Goal: Task Accomplishment & Management: Complete application form

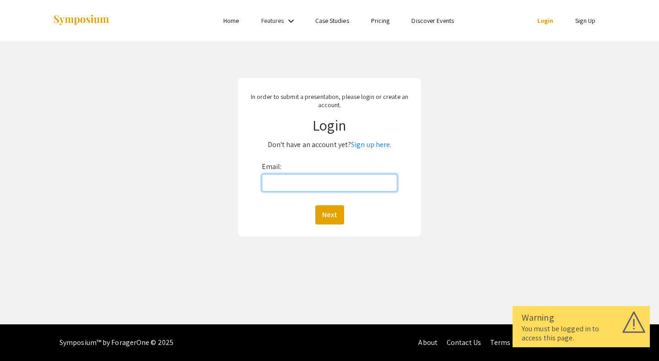
click at [296, 181] on input "Email:" at bounding box center [330, 182] width 136 height 17
click at [371, 148] on link "Sign up here." at bounding box center [371, 145] width 40 height 10
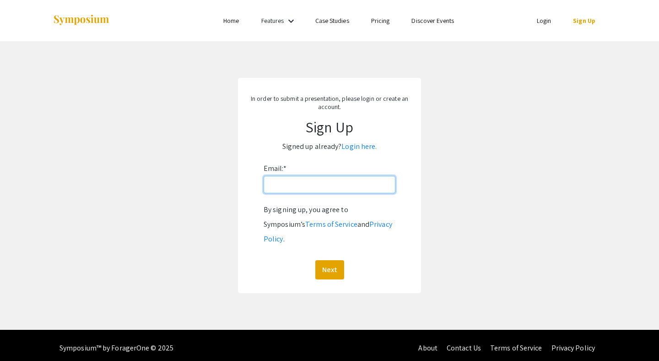
click at [311, 184] on input "Email: *" at bounding box center [330, 184] width 132 height 17
type input "[EMAIL_ADDRESS][DOMAIN_NAME]"
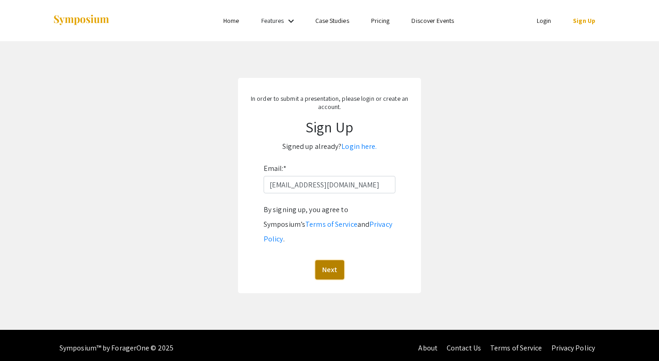
click at [332, 260] on button "Next" at bounding box center [329, 269] width 29 height 19
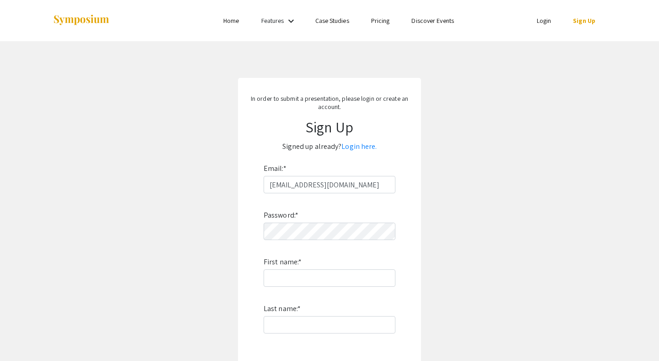
click at [488, 217] on app-signup "In order to submit a presentation, please login or create an account. Sign Up S…" at bounding box center [329, 263] width 659 height 370
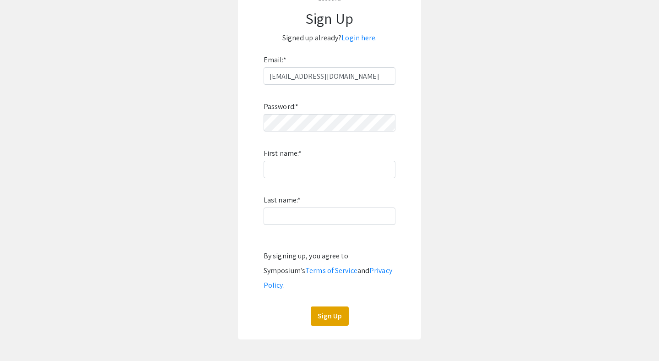
scroll to position [110, 0]
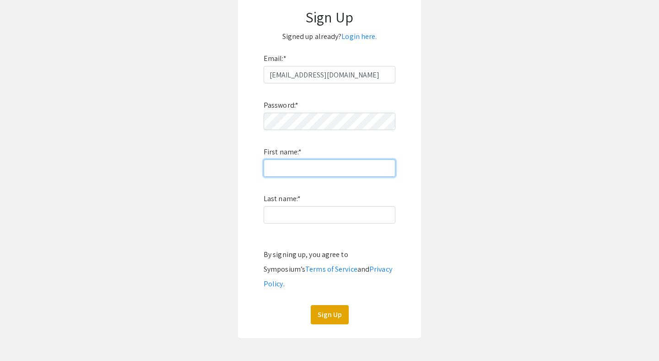
click at [303, 169] on input "First name: *" at bounding box center [330, 167] width 132 height 17
type input "[PERSON_NAME]"
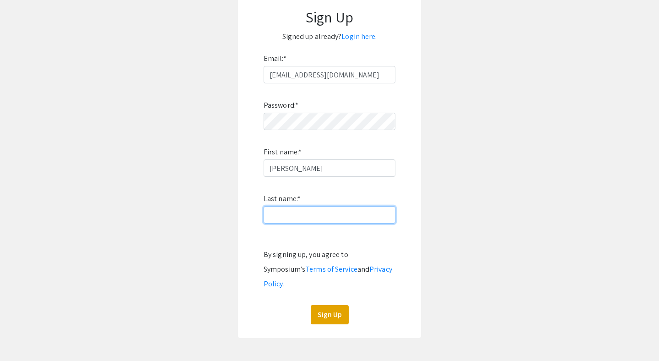
click at [284, 217] on input "Last name: *" at bounding box center [330, 214] width 132 height 17
type input "Nahhas"
click at [482, 159] on app-signup "In order to submit a presentation, please login or create an account. Sign Up S…" at bounding box center [329, 153] width 659 height 370
click at [338, 306] on button "Sign Up" at bounding box center [330, 314] width 38 height 19
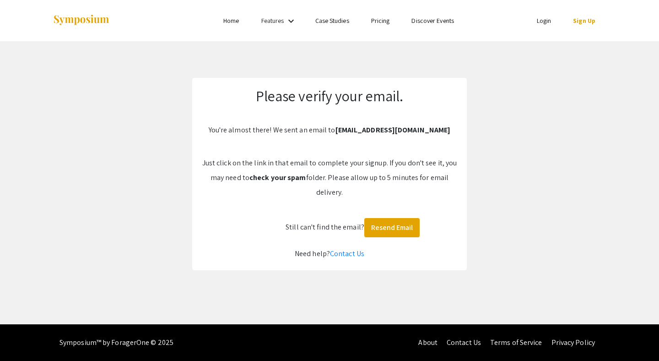
scroll to position [0, 0]
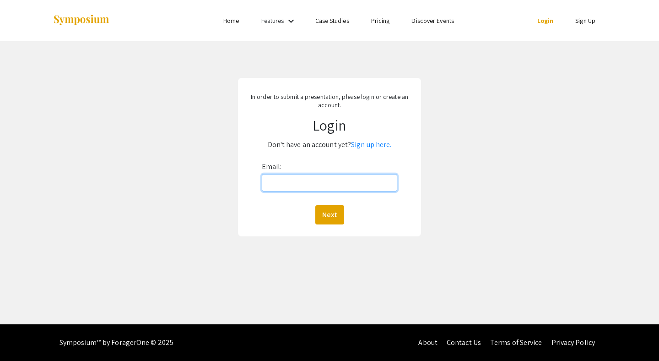
click at [299, 185] on input "Email:" at bounding box center [330, 182] width 136 height 17
type input "[EMAIL_ADDRESS][DOMAIN_NAME]"
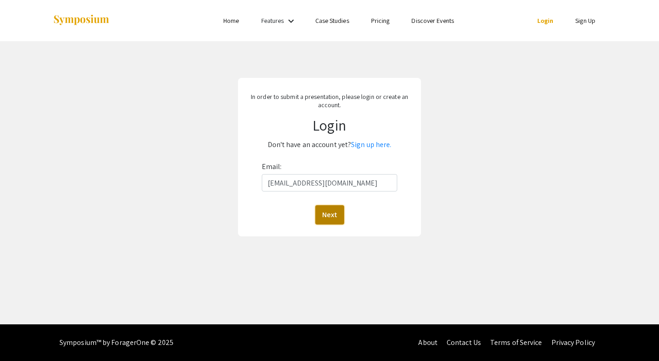
click at [331, 216] on button "Next" at bounding box center [329, 214] width 29 height 19
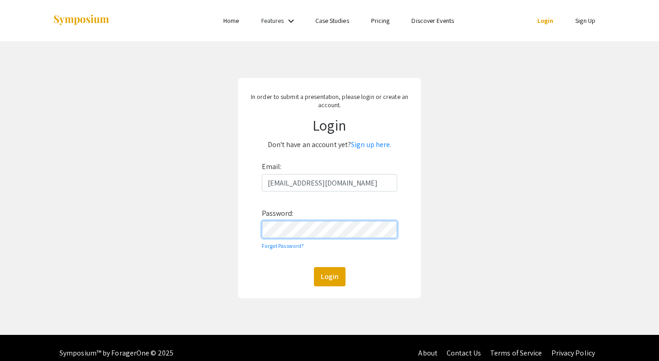
click at [314, 267] on button "Login" at bounding box center [330, 276] width 32 height 19
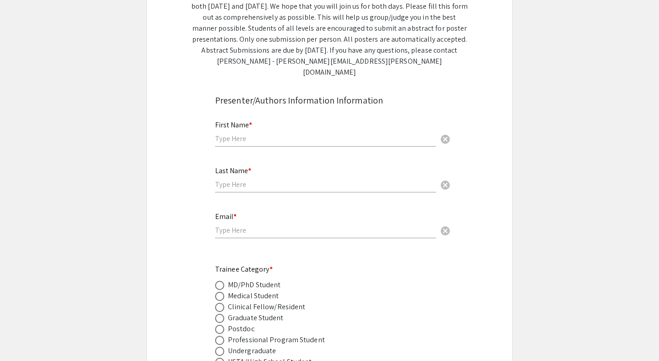
scroll to position [201, 0]
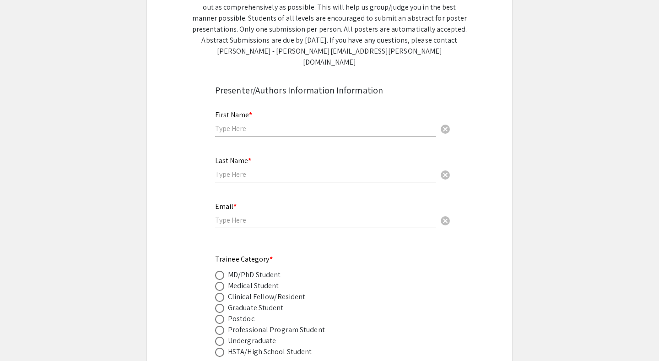
click at [245, 124] on input "text" at bounding box center [325, 129] width 221 height 10
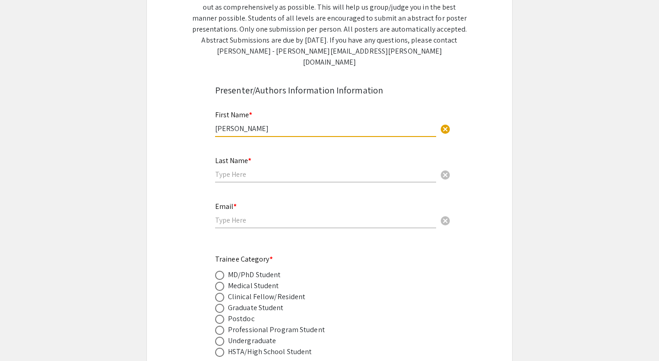
type input "[PERSON_NAME]"
click at [244, 169] on input "text" at bounding box center [325, 174] width 221 height 10
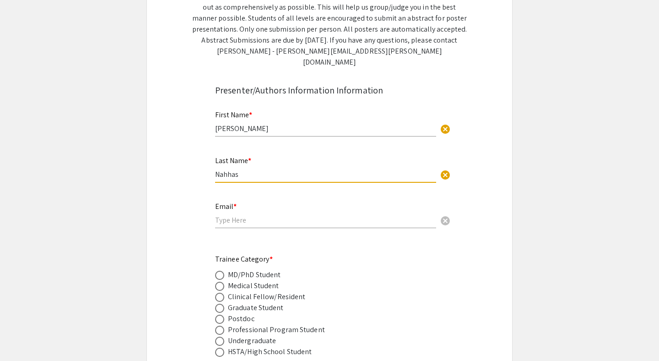
type input "Nahhas"
click at [234, 215] on input "email" at bounding box center [325, 220] width 221 height 10
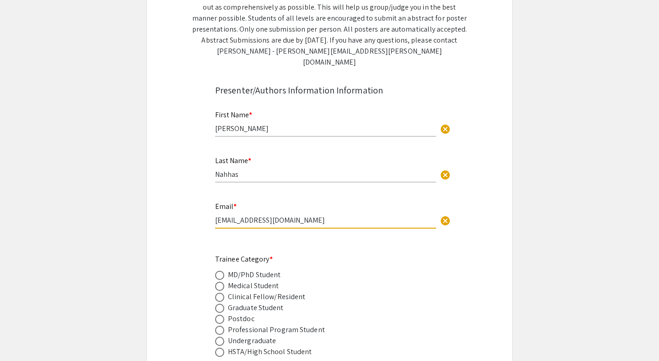
type input "[EMAIL_ADDRESS][DOMAIN_NAME]"
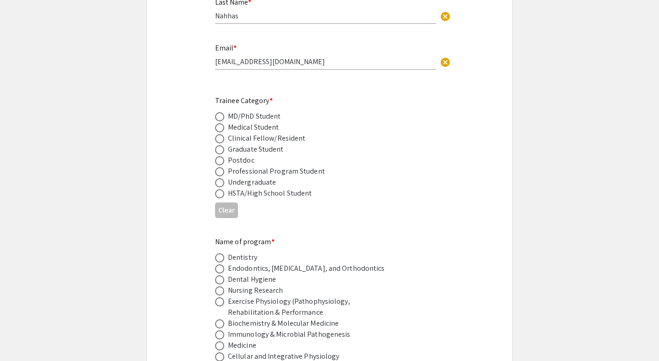
scroll to position [366, 0]
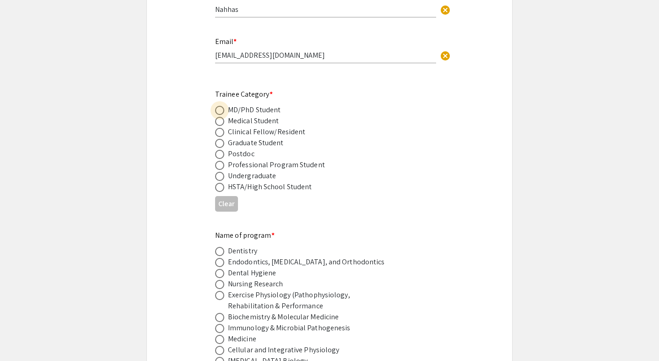
click at [218, 106] on span at bounding box center [219, 110] width 9 height 9
click at [218, 106] on input "radio" at bounding box center [219, 110] width 9 height 9
radio input "true"
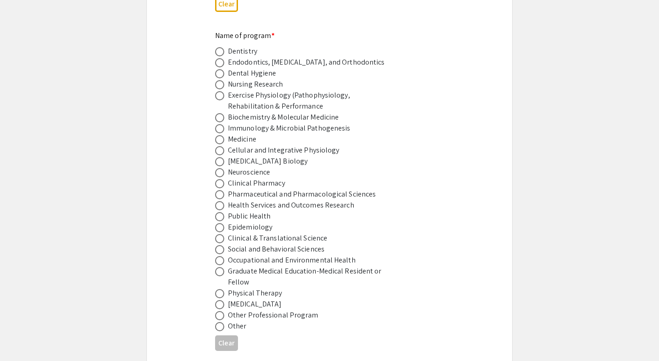
scroll to position [568, 0]
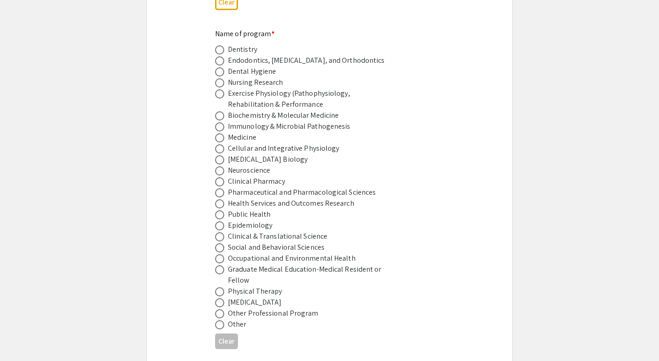
click at [220, 133] on span at bounding box center [219, 137] width 9 height 9
click at [220, 133] on input "radio" at bounding box center [219, 137] width 9 height 9
radio input "true"
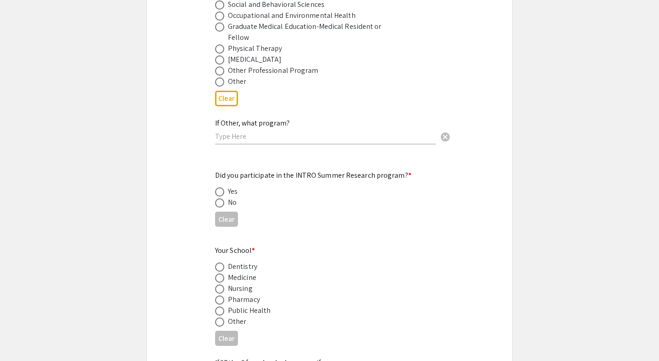
scroll to position [824, 0]
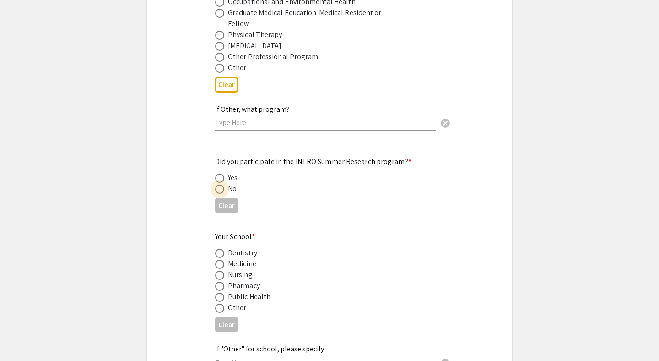
click at [221, 185] on span at bounding box center [219, 189] width 9 height 9
click at [221, 185] on input "radio" at bounding box center [219, 189] width 9 height 9
radio input "true"
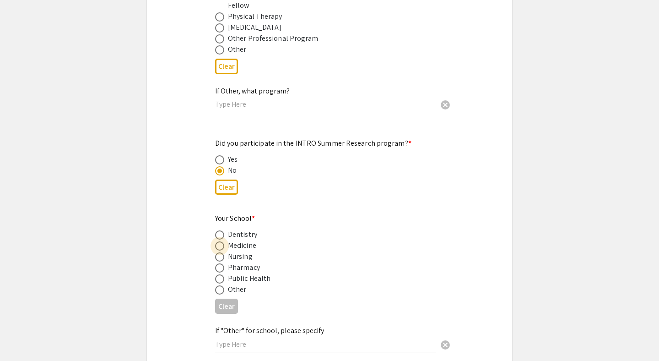
click at [219, 241] on span at bounding box center [219, 245] width 9 height 9
click at [219, 241] on input "radio" at bounding box center [219, 245] width 9 height 9
radio input "true"
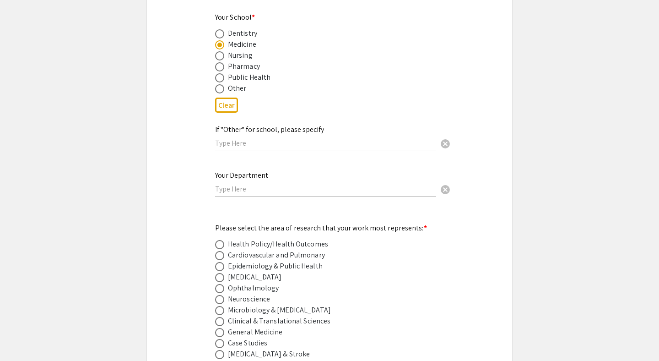
scroll to position [1044, 0]
click at [189, 176] on div "Symposium Presentation Submission Van Liere and WV IDeA Research Conference Ple…" at bounding box center [330, 271] width 366 height 2526
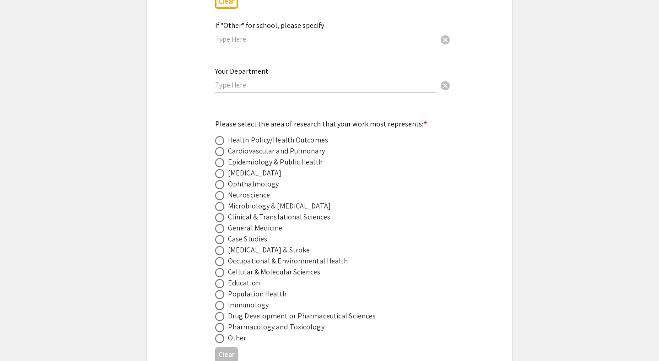
scroll to position [1172, 0]
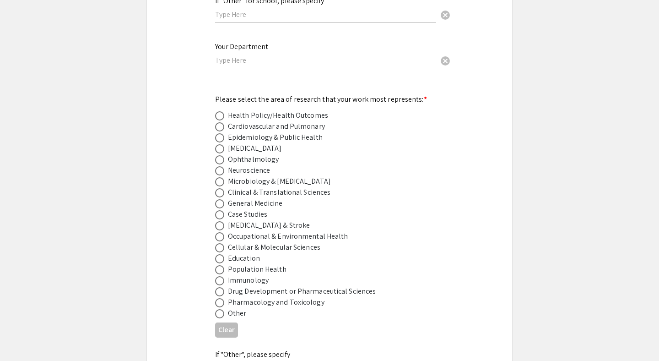
click at [185, 232] on div "Symposium Presentation Submission Van Liere and WV IDeA Research Conference Ple…" at bounding box center [330, 143] width 366 height 2526
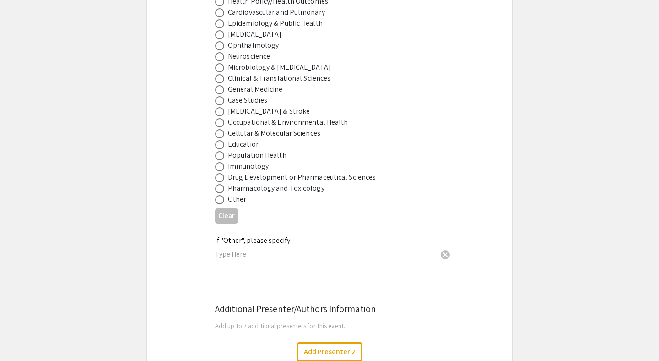
scroll to position [1300, 0]
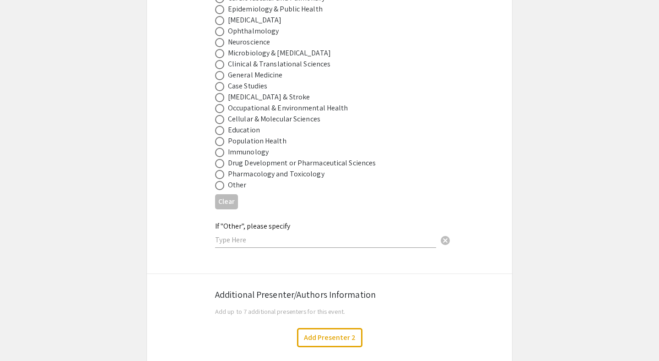
click at [218, 183] on span at bounding box center [219, 185] width 9 height 9
click at [218, 183] on input "radio" at bounding box center [219, 185] width 9 height 9
radio input "true"
click at [231, 235] on input "text" at bounding box center [325, 240] width 221 height 10
type input "Nephrology & Infectious Disease"
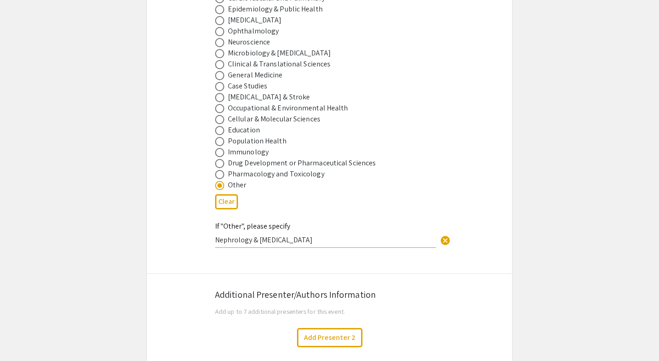
click at [141, 225] on app-submissions "Symposium Presentation Submission Van Liere and WV IDeA Research Conference Ple…" at bounding box center [329, 15] width 659 height 2526
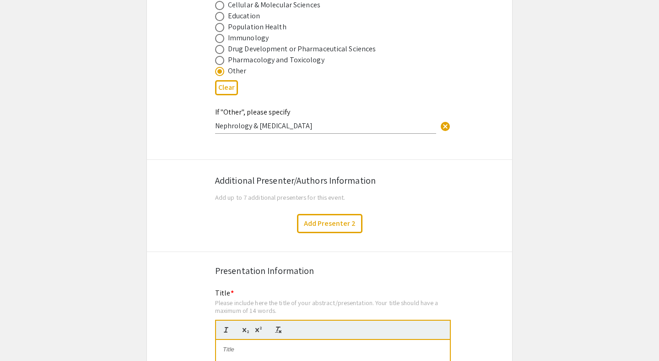
scroll to position [1429, 0]
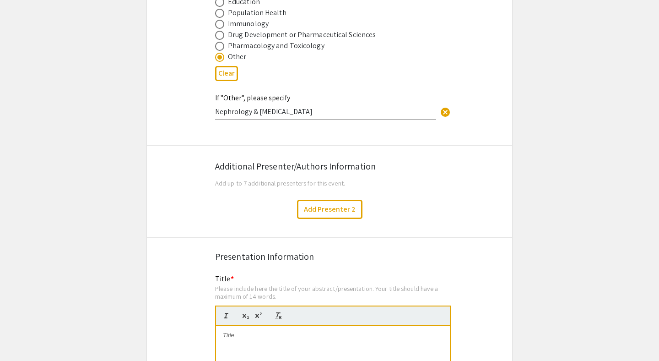
click at [152, 208] on div "Add Presenter 2" at bounding box center [329, 209] width 379 height 19
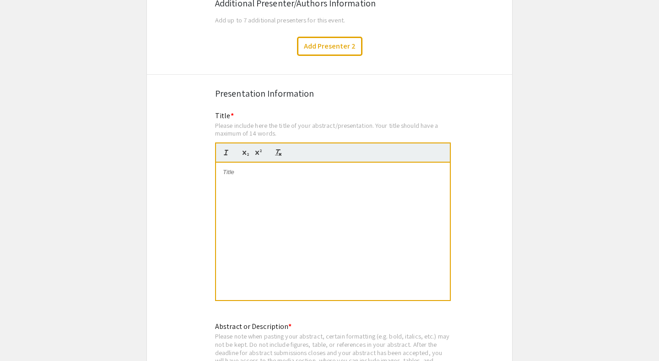
scroll to position [1593, 0]
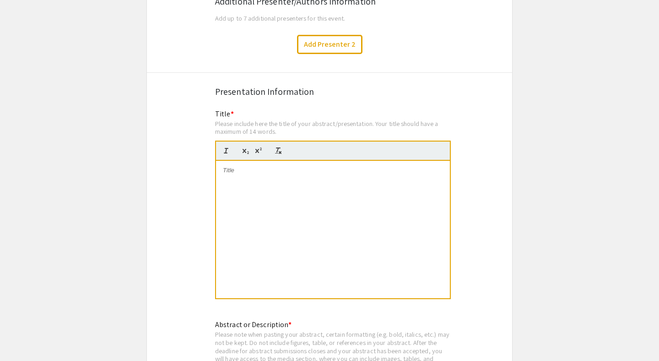
click at [228, 174] on div at bounding box center [333, 229] width 234 height 137
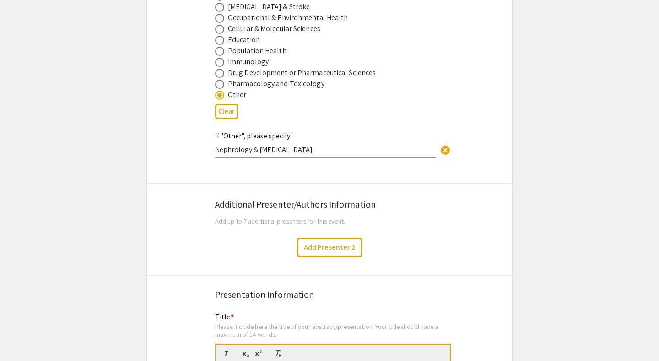
scroll to position [1406, 0]
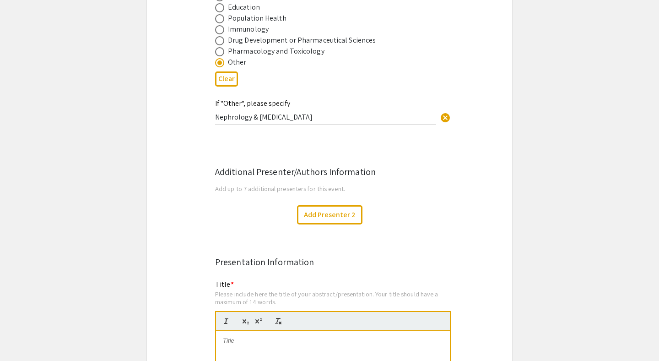
scroll to position [1424, 0]
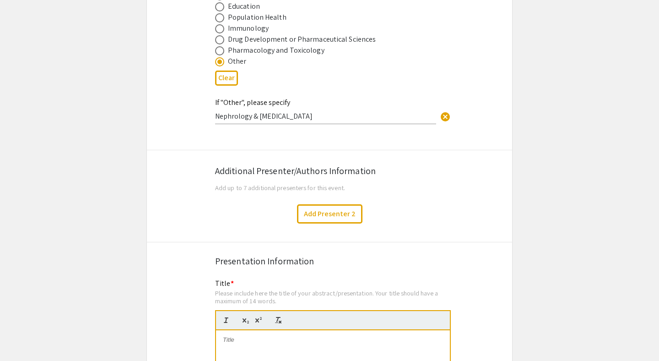
click at [327, 204] on button "Add Presenter 2" at bounding box center [329, 213] width 65 height 19
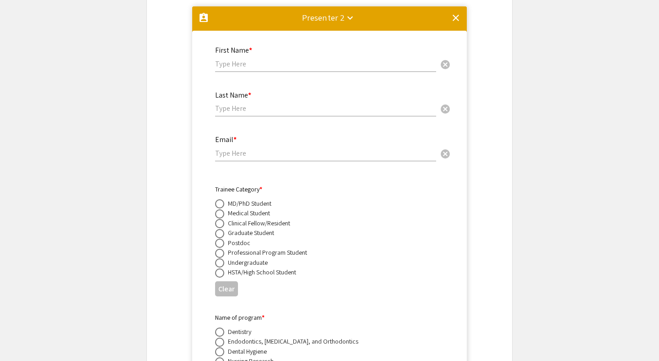
click at [453, 12] on mat-icon "clear" at bounding box center [456, 17] width 11 height 11
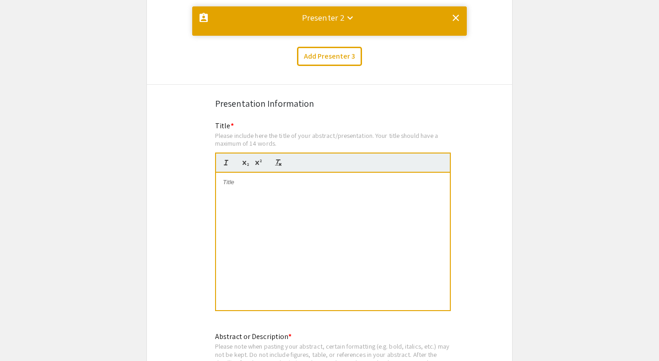
scroll to position [0, 0]
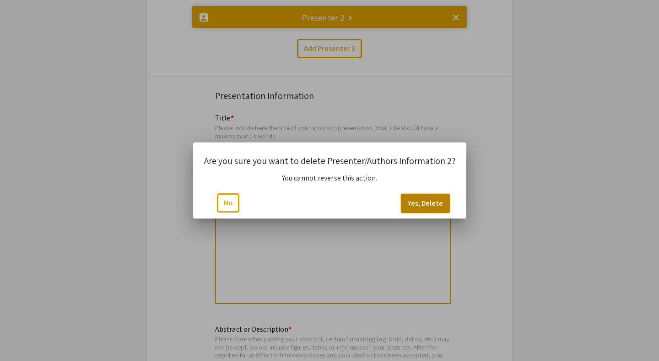
click at [418, 203] on button "Yes, Delete" at bounding box center [425, 203] width 49 height 19
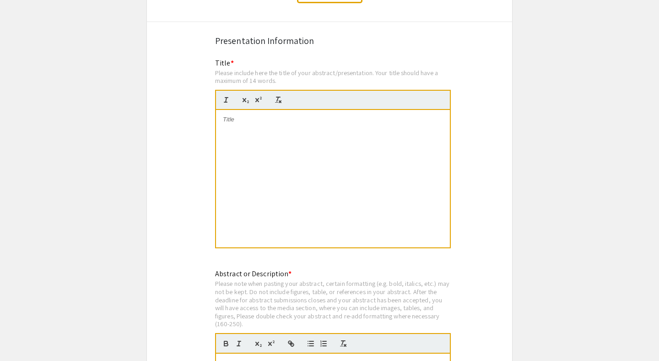
scroll to position [1641, 0]
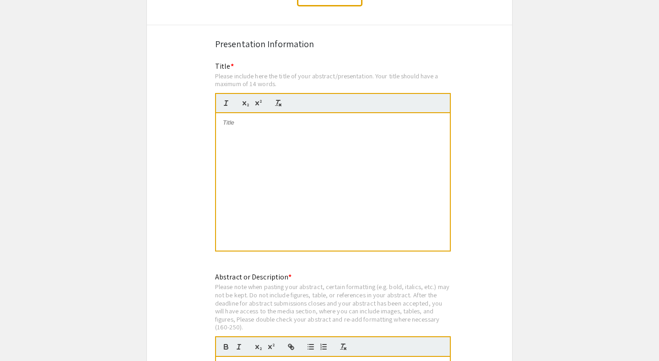
click at [320, 158] on div at bounding box center [333, 181] width 234 height 137
click at [276, 128] on div at bounding box center [333, 181] width 234 height 137
drag, startPoint x: 432, startPoint y: 121, endPoint x: 193, endPoint y: 108, distance: 239.4
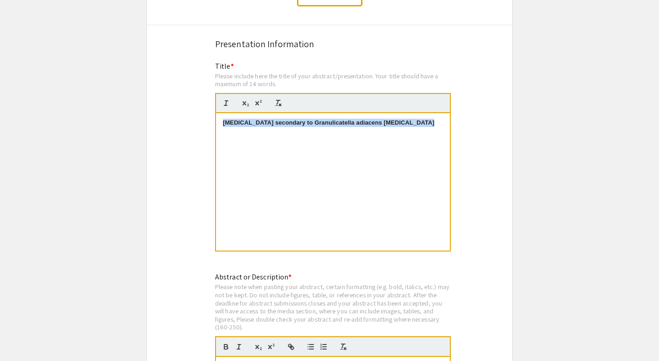
click at [228, 99] on icon "button" at bounding box center [226, 103] width 8 height 8
click at [226, 101] on line "button" at bounding box center [226, 103] width 1 height 5
click at [275, 100] on icon "button" at bounding box center [278, 103] width 8 height 8
click at [303, 154] on div "Nephritic syndrome secondary to Granulicatella adiacens bacteremia" at bounding box center [333, 181] width 234 height 137
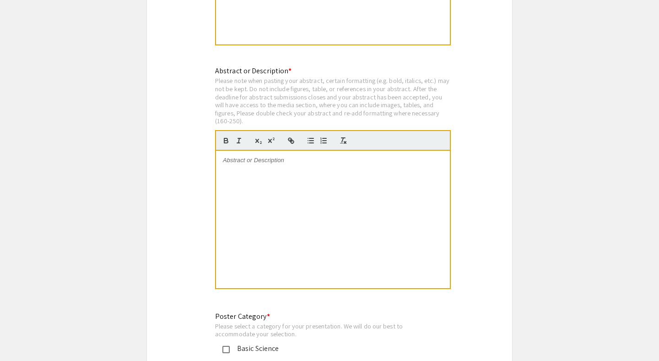
scroll to position [1861, 0]
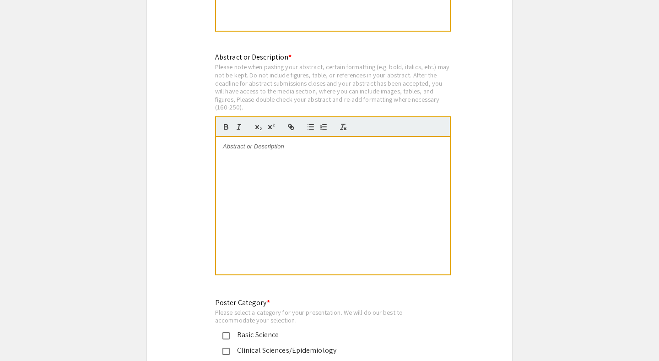
click at [311, 177] on div at bounding box center [333, 205] width 234 height 137
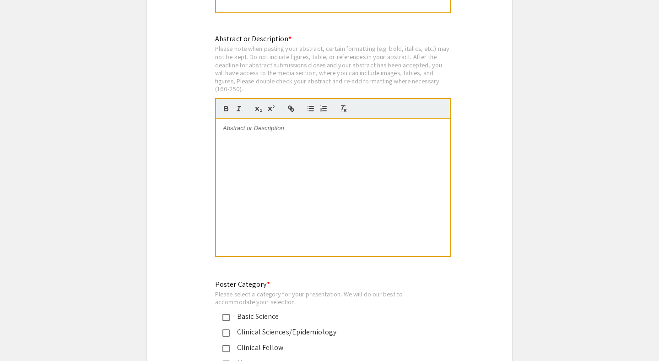
scroll to position [2260, 0]
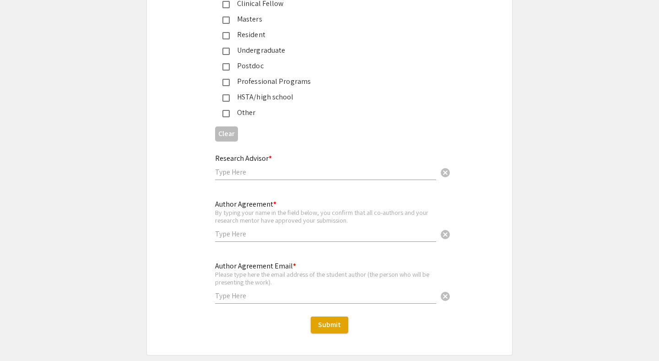
scroll to position [2222, 0]
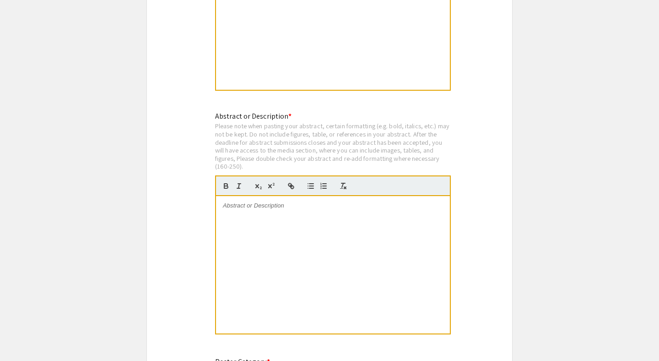
scroll to position [1819, 0]
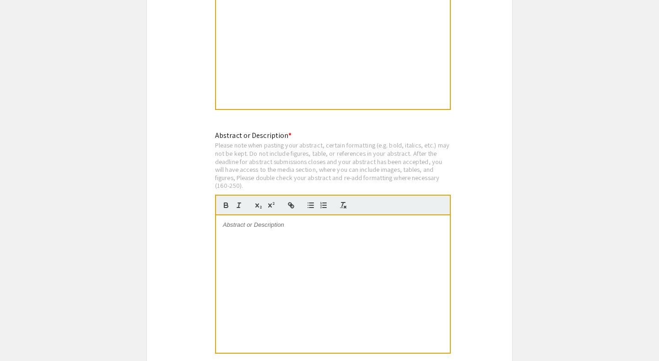
scroll to position [1801, 0]
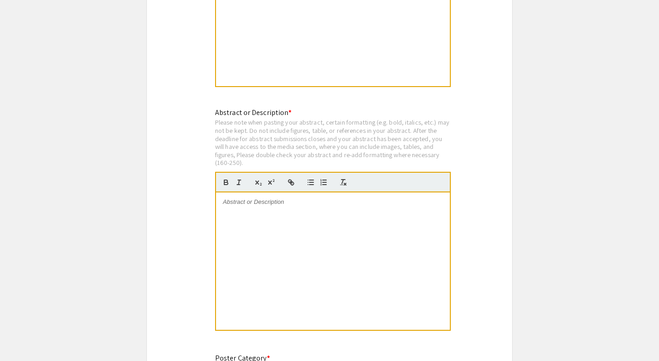
scroll to position [1819, 0]
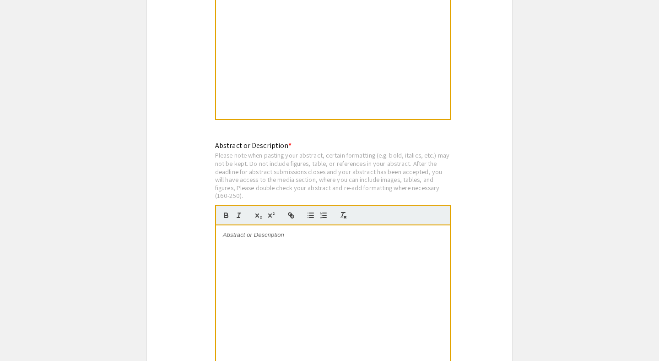
scroll to position [1801, 0]
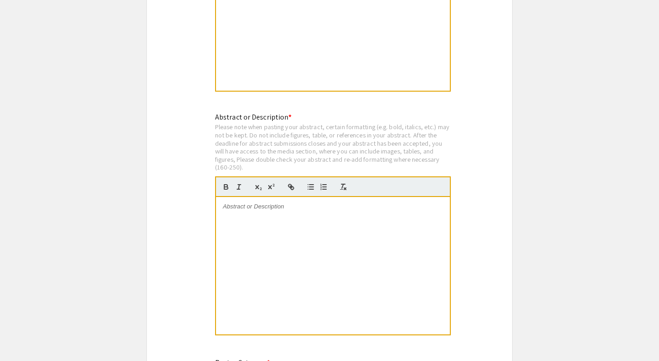
click at [240, 212] on div at bounding box center [333, 265] width 234 height 137
paste div
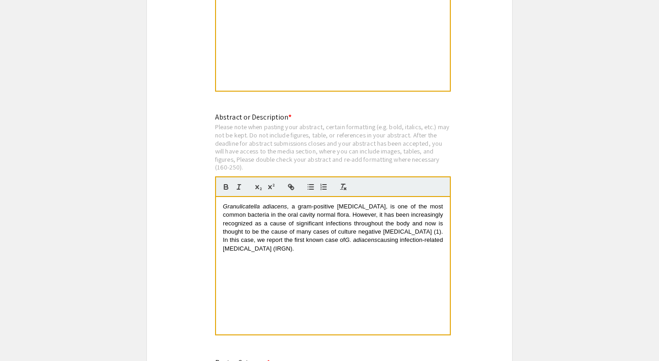
drag, startPoint x: 294, startPoint y: 245, endPoint x: 212, endPoint y: 220, distance: 85.9
click at [241, 271] on div "Granulicatella adiacens , a gram-positive cocci, is one of the most common bact…" at bounding box center [333, 265] width 234 height 137
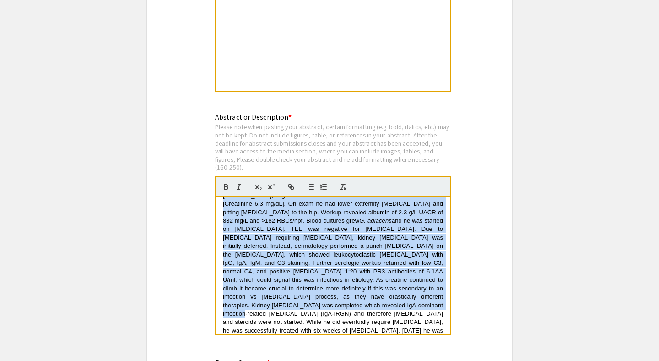
scroll to position [0, 0]
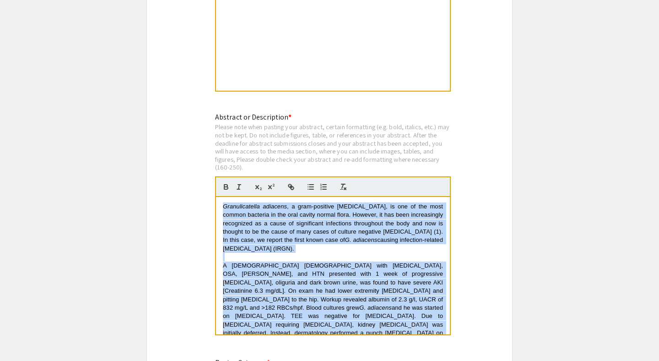
drag, startPoint x: 380, startPoint y: 291, endPoint x: 362, endPoint y: 110, distance: 181.2
click at [362, 112] on div "Abstract or Description * Please note when pasting your abstract, certain forma…" at bounding box center [333, 229] width 236 height 234
click at [254, 237] on span ", a gram-positive cocci, is one of the most common bacteria in the oral cavity …" at bounding box center [334, 223] width 222 height 41
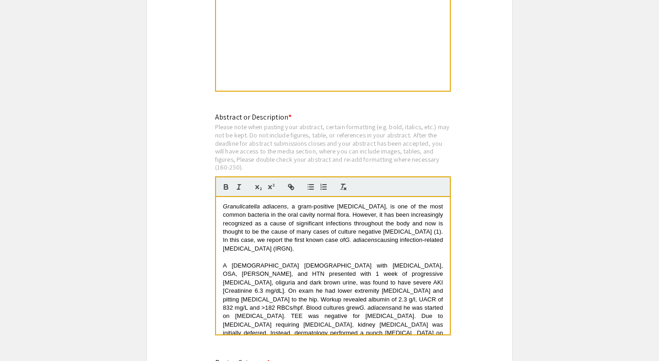
click at [224, 203] on em "Granulicatella adiacens" at bounding box center [255, 206] width 64 height 7
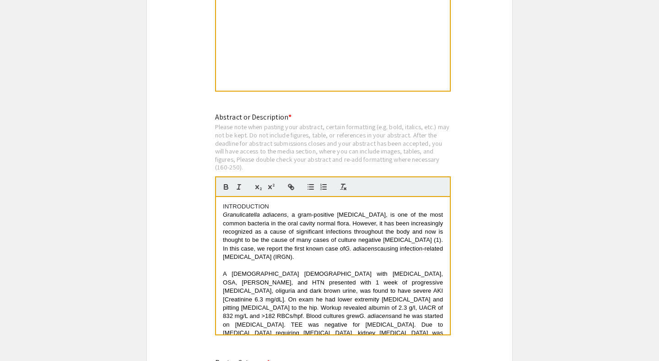
click at [230, 261] on p at bounding box center [333, 265] width 220 height 8
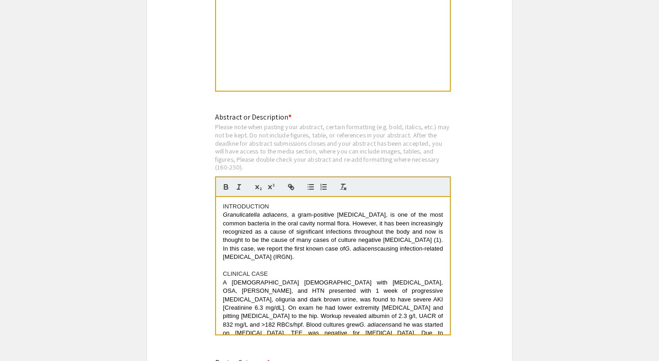
drag, startPoint x: 273, startPoint y: 263, endPoint x: 178, endPoint y: 256, distance: 95.5
click at [245, 270] on p "CLINICAL CASE" at bounding box center [333, 274] width 220 height 8
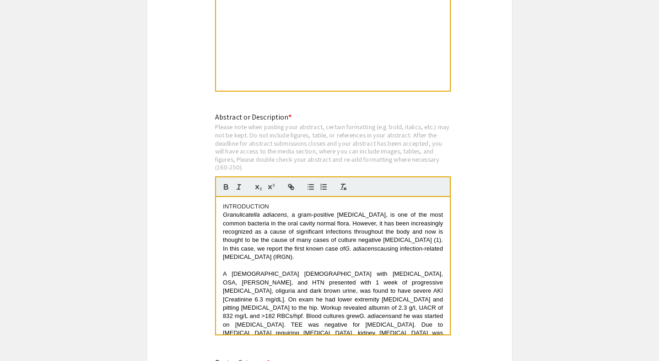
click at [246, 202] on p "INTRODUCTION" at bounding box center [333, 206] width 220 height 8
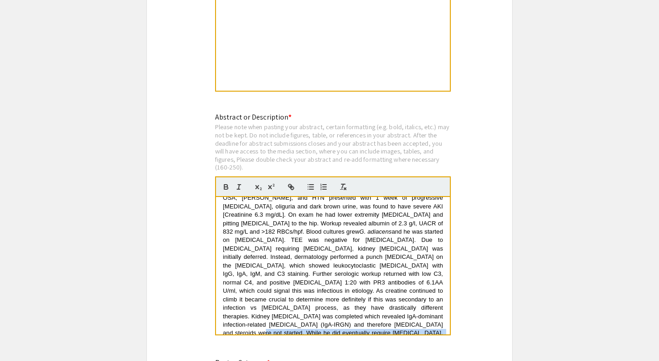
scroll to position [93, 0]
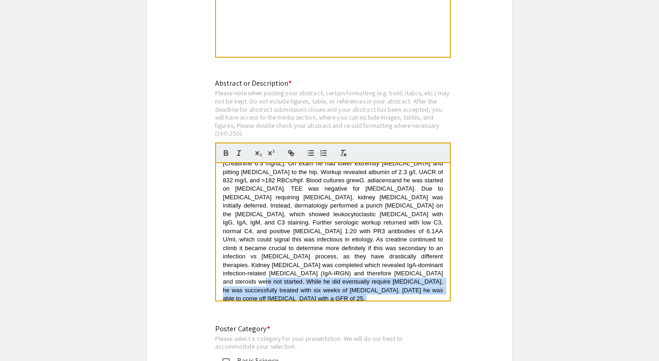
drag, startPoint x: 398, startPoint y: 307, endPoint x: 351, endPoint y: 308, distance: 46.7
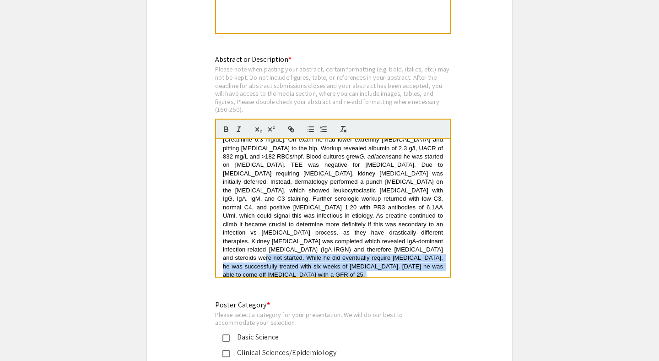
click at [323, 279] on p at bounding box center [333, 283] width 220 height 8
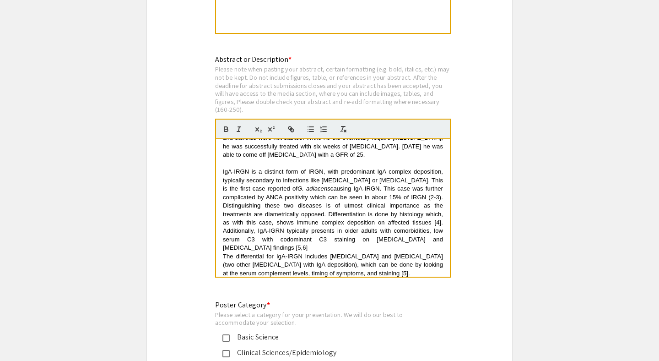
scroll to position [298, 0]
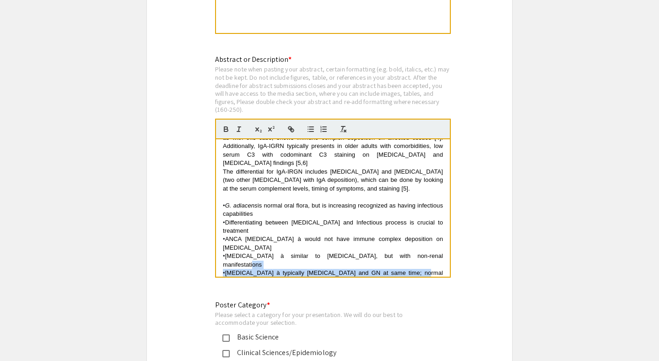
drag, startPoint x: 418, startPoint y: 233, endPoint x: 418, endPoint y: 228, distance: 5.0
click at [418, 228] on div "Granulicatella adiacens , a gram-positive cocci, is one of the most common bact…" at bounding box center [333, 207] width 234 height 137
click at [225, 202] on em "G. adiacens" at bounding box center [241, 205] width 33 height 7
click at [226, 219] on span "Differentiating between Autoimmune and Infectious process is crucial to treatme…" at bounding box center [334, 226] width 222 height 15
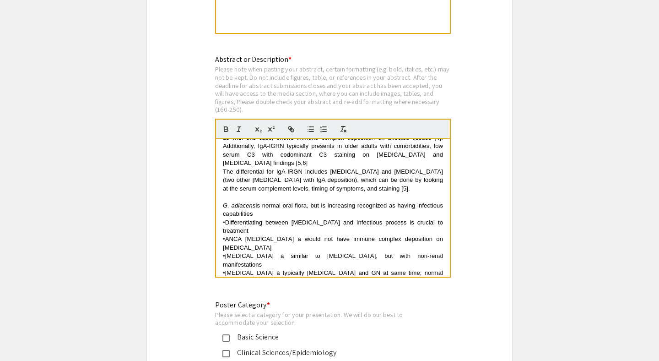
scroll to position [296, 0]
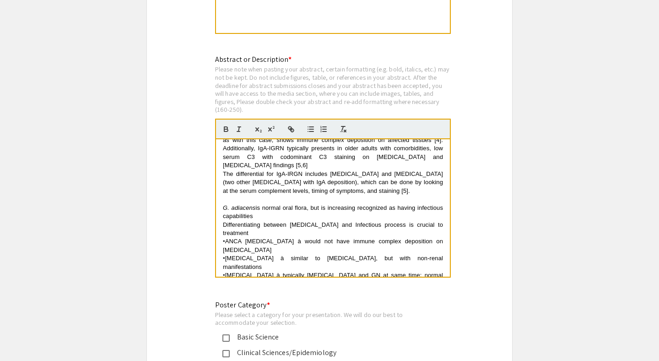
click at [225, 238] on span "ANCA vasculitis à would not have immune complex deposition on biopsy" at bounding box center [334, 245] width 222 height 15
click at [225, 255] on span "IgA vasculitis à similar to IgA Nephropathy, but with non-renal manifestations" at bounding box center [334, 262] width 222 height 15
click at [226, 272] on span "IgA Nephropathy à typically pharyngitis and GN at same time; normal serum compl…" at bounding box center [334, 279] width 222 height 15
click at [226, 288] on span "IgA-IRGN à typically GN presents after an infection, in older adults with comor…" at bounding box center [334, 295] width 222 height 15
click at [225, 272] on span "gA Nephropathy à typically pharyngitis and GN at same time; normal serum comple…" at bounding box center [334, 279] width 222 height 15
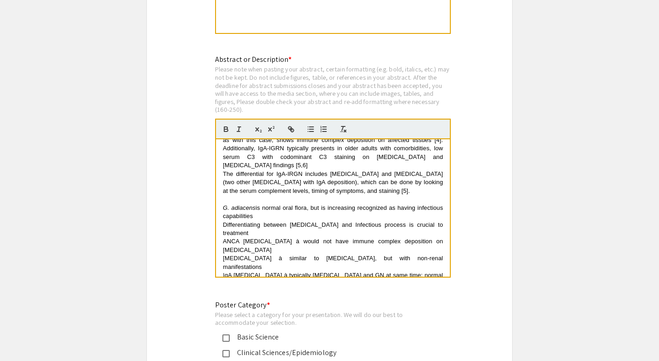
click at [224, 288] on p "• IgA-IRGN à typically GN presents after an infection, in older adults with com…" at bounding box center [333, 296] width 220 height 17
click at [294, 266] on div "Granulicatella adiacens , a gram-positive cocci, is one of the most common bact…" at bounding box center [333, 207] width 234 height 137
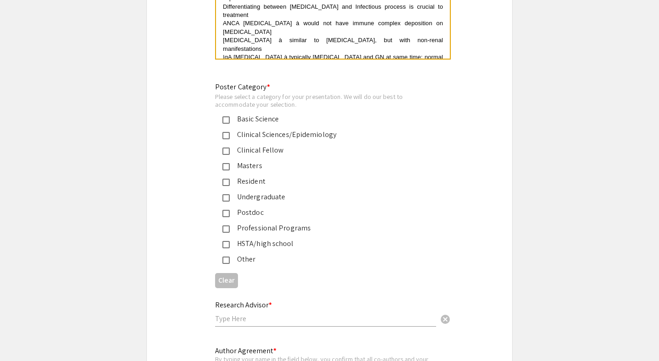
scroll to position [2070, 0]
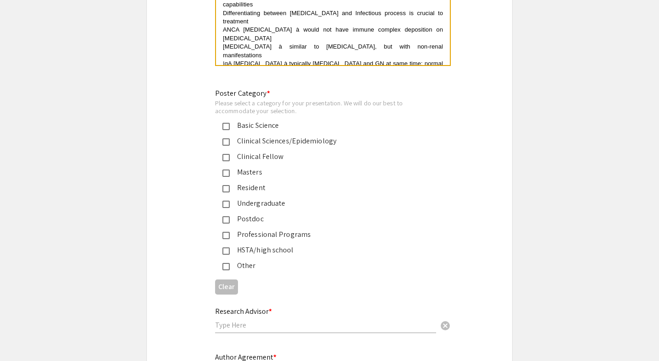
click at [224, 232] on mat-pseudo-checkbox at bounding box center [226, 235] width 7 height 7
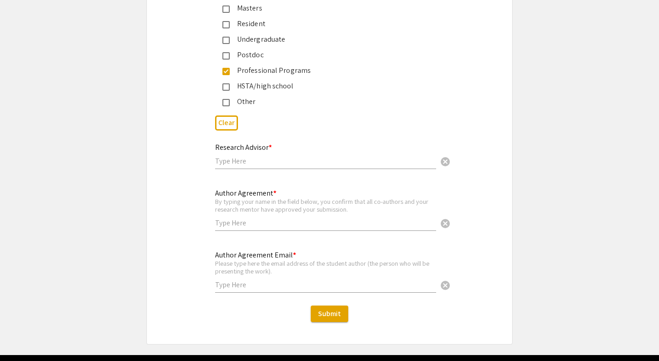
scroll to position [2260, 0]
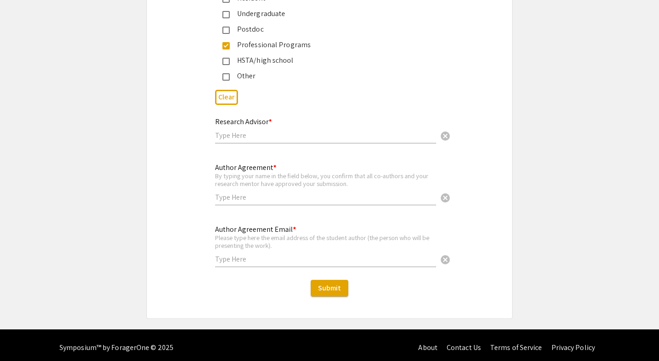
click at [264, 130] on input "text" at bounding box center [325, 135] width 221 height 10
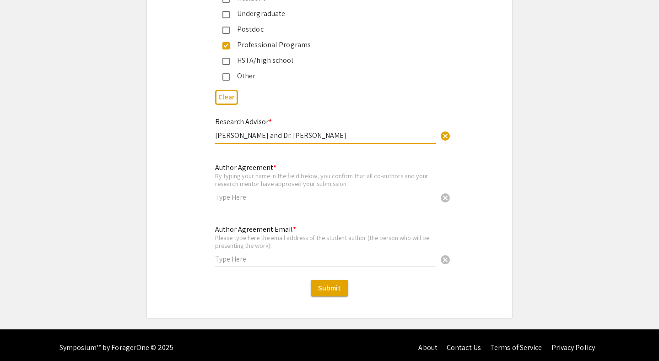
type input "Dr. Nicholas Condiles and Dr. Jennifer Bergeron"
click at [240, 197] on div "Author Agreement * By typing your name in the field below, you confirm that all…" at bounding box center [325, 179] width 221 height 51
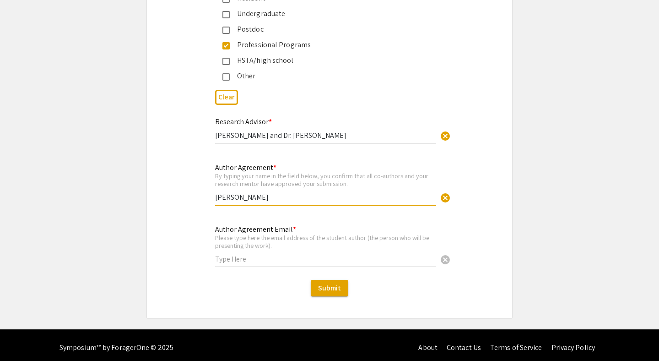
type input "Patrick Nahhas"
click at [246, 256] on input "text" at bounding box center [325, 259] width 221 height 10
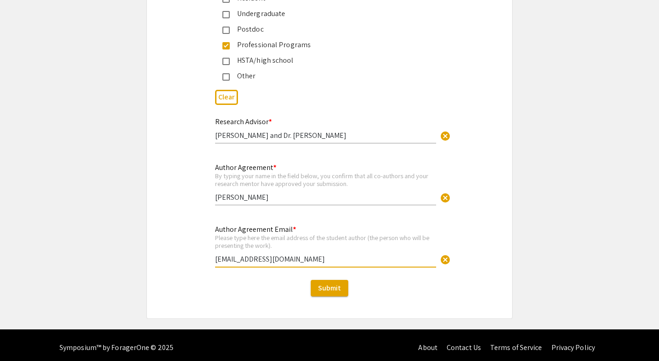
type input "[EMAIL_ADDRESS][DOMAIN_NAME]"
click at [327, 283] on span "Submit" at bounding box center [329, 288] width 23 height 10
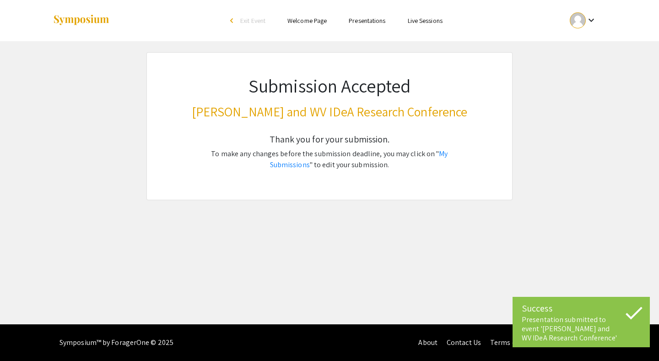
scroll to position [0, 0]
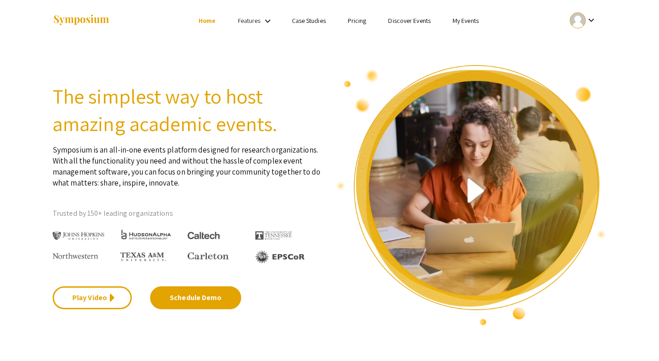
click at [587, 15] on mat-icon "keyboard_arrow_down" at bounding box center [591, 20] width 11 height 11
click at [589, 78] on button "Sign out" at bounding box center [588, 89] width 56 height 22
click at [544, 23] on link "Login" at bounding box center [546, 20] width 15 height 8
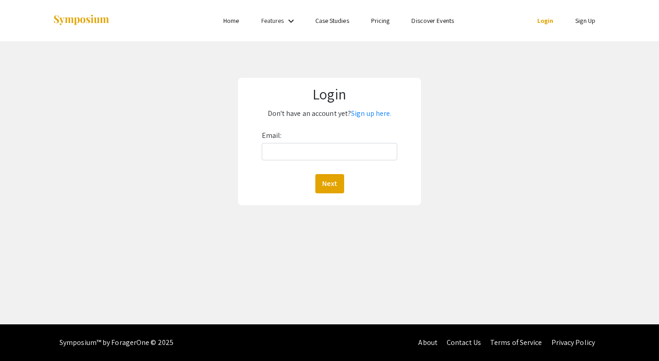
click at [340, 138] on div "Email: Next" at bounding box center [330, 160] width 136 height 65
click at [328, 141] on div "Email: Next" at bounding box center [330, 160] width 136 height 65
click at [311, 160] on div "Email: Next" at bounding box center [330, 160] width 136 height 65
type input "[EMAIL_ADDRESS][DOMAIN_NAME]"
click at [320, 181] on button "Next" at bounding box center [329, 183] width 29 height 19
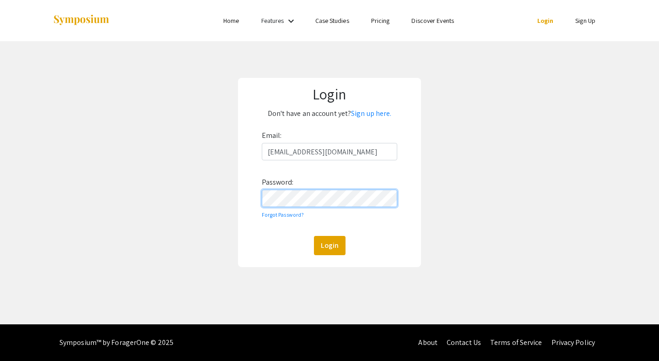
click at [314, 236] on button "Login" at bounding box center [330, 245] width 32 height 19
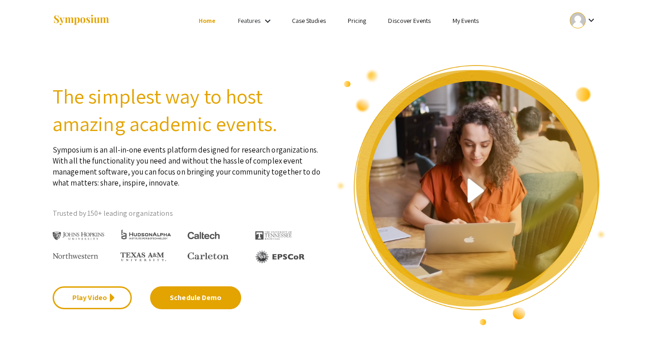
click at [595, 16] on mat-icon "keyboard_arrow_down" at bounding box center [591, 20] width 11 height 11
click at [580, 62] on button "My Submissions" at bounding box center [588, 67] width 56 height 22
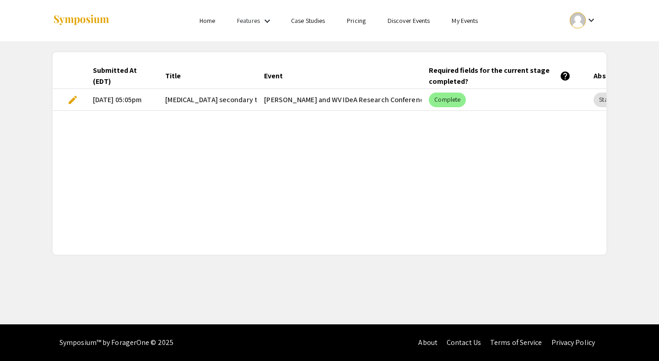
click at [483, 120] on div "Submitted At (EDT) Title Event Required fields for the current stage completed?…" at bounding box center [330, 153] width 554 height 180
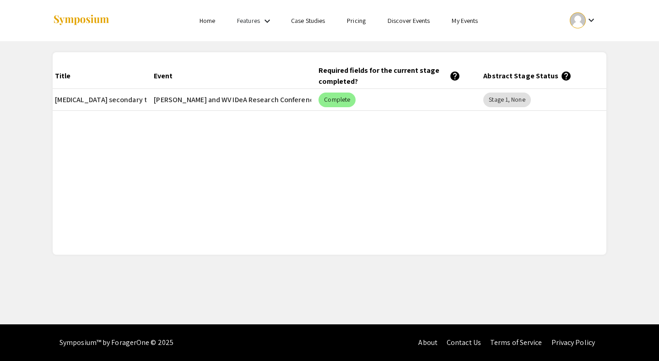
scroll to position [0, 145]
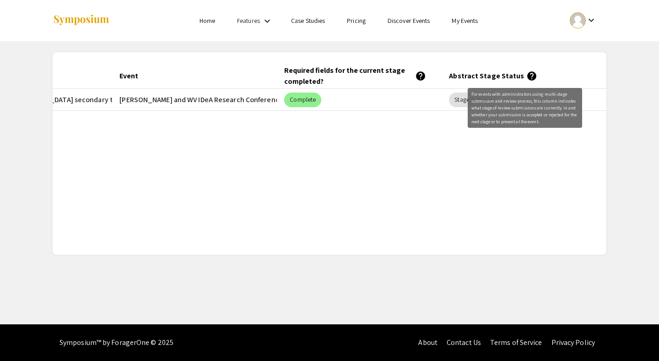
click at [527, 74] on mat-icon "help" at bounding box center [532, 76] width 11 height 11
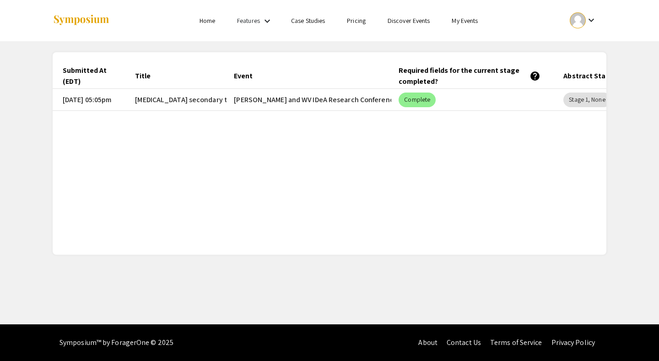
scroll to position [0, 0]
